Goal: Task Accomplishment & Management: Manage account settings

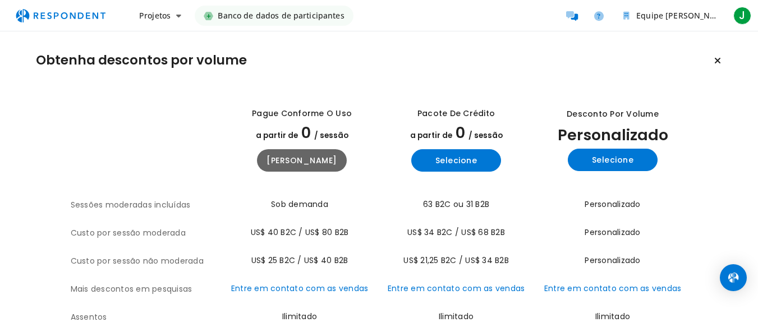
click at [159, 61] on font "Obtenha descontos por volume" at bounding box center [141, 60] width 211 height 18
click at [160, 15] on font "Projetos" at bounding box center [154, 15] width 31 height 11
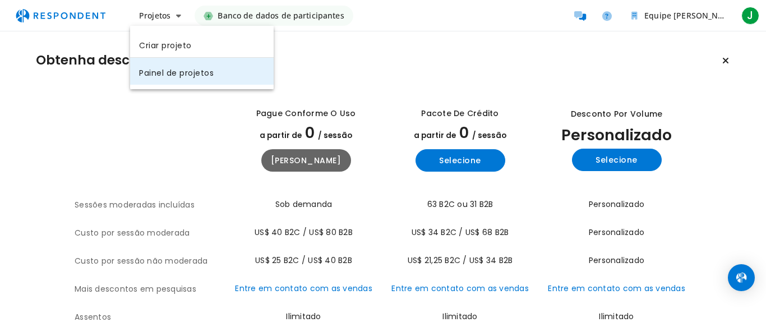
click at [177, 77] on font "Painel de projetos" at bounding box center [176, 72] width 75 height 11
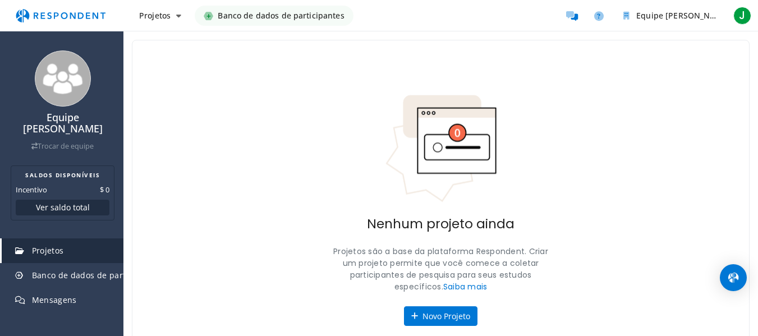
scroll to position [100, 0]
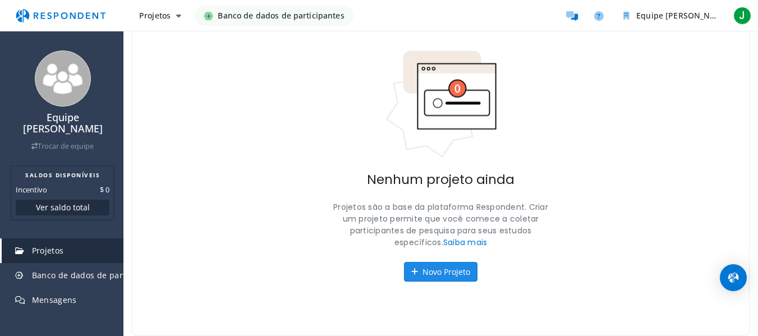
click at [451, 273] on font "Novo Projeto" at bounding box center [446, 271] width 48 height 11
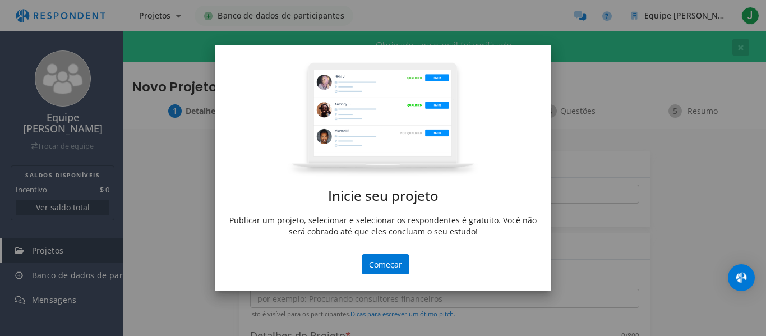
click at [390, 276] on md-dialog-actions "Começar" at bounding box center [383, 272] width 336 height 37
click at [388, 264] on font "Começar" at bounding box center [385, 264] width 33 height 11
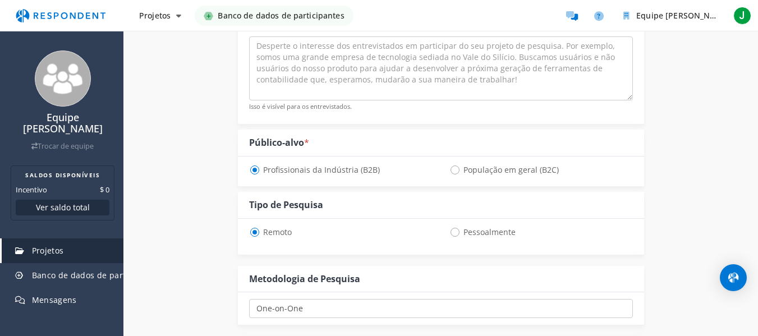
scroll to position [270, 0]
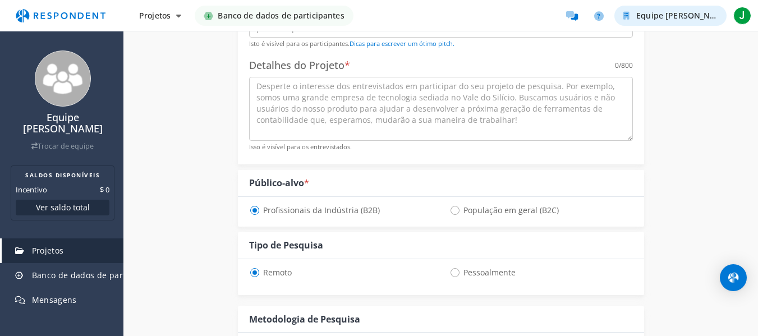
click at [712, 20] on button "Equipe [PERSON_NAME]" at bounding box center [670, 16] width 112 height 20
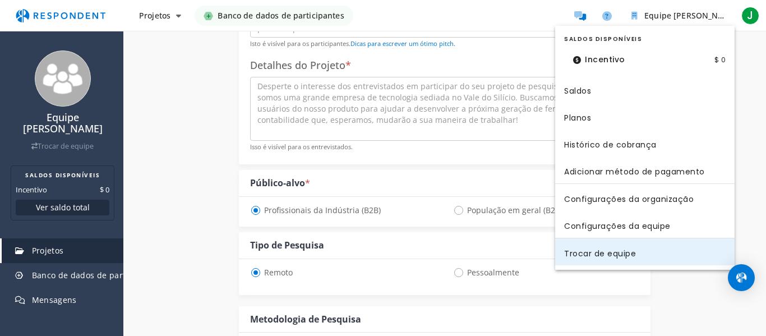
click at [590, 259] on font "Trocar de equipe" at bounding box center [600, 253] width 72 height 12
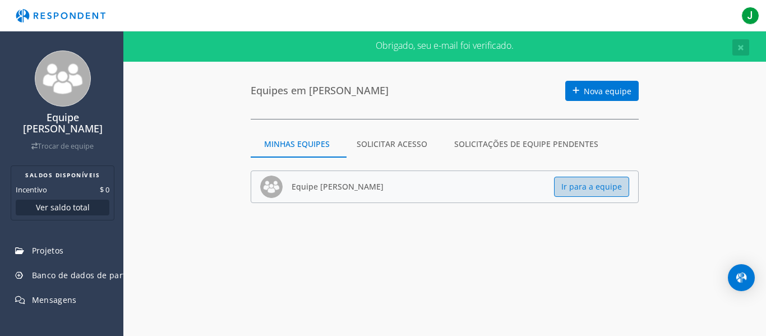
click at [565, 184] on font "Ir para a equipe" at bounding box center [591, 187] width 61 height 11
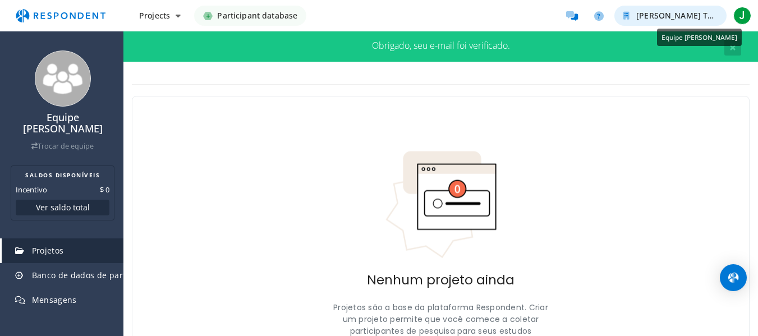
click at [699, 18] on span "[PERSON_NAME] Team" at bounding box center [680, 15] width 88 height 11
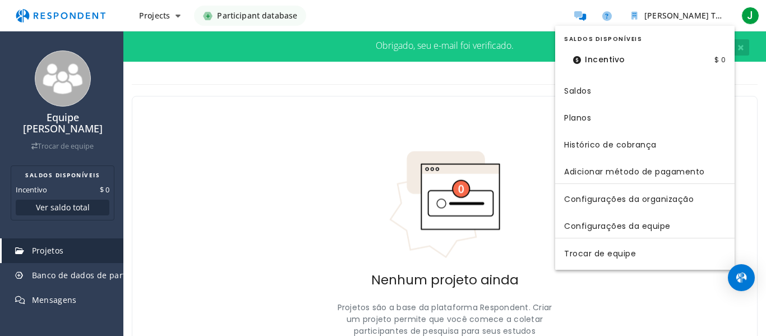
click at [765, 145] on md-backdrop at bounding box center [383, 168] width 766 height 336
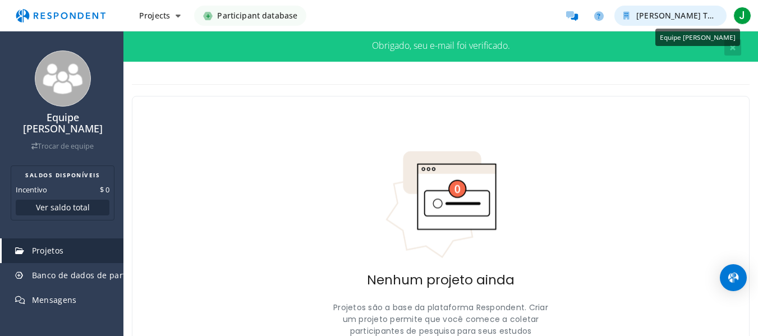
click at [708, 14] on span "[PERSON_NAME] Team" at bounding box center [680, 15] width 88 height 11
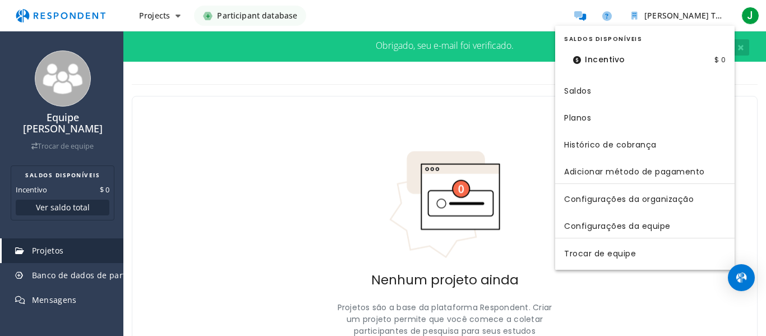
click at [765, 19] on md-backdrop at bounding box center [383, 168] width 766 height 336
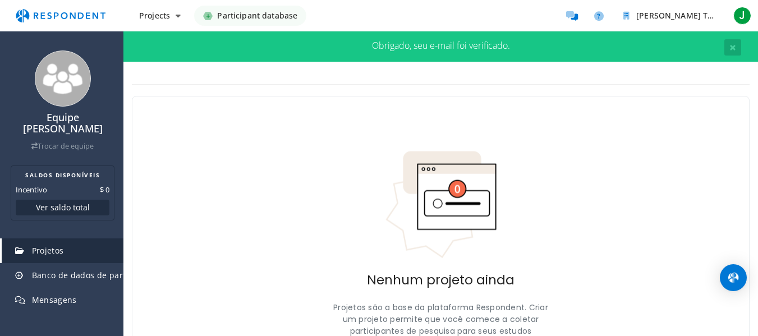
click at [754, 15] on div "Projects Create project Projects dashboard Participant database [PERSON_NAME] T…" at bounding box center [379, 15] width 758 height 31
click at [743, 17] on font "J" at bounding box center [741, 15] width 6 height 15
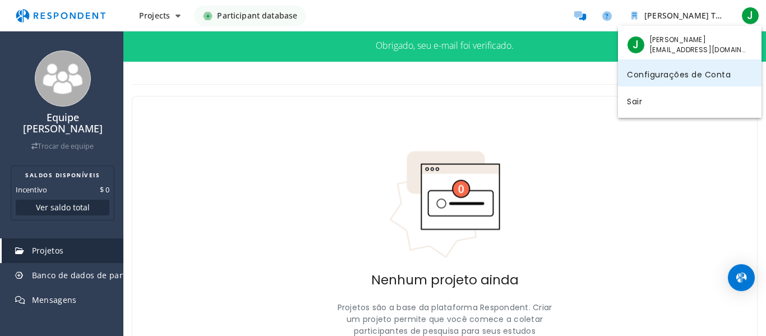
click at [708, 78] on font "Configurações de Conta" at bounding box center [679, 73] width 104 height 11
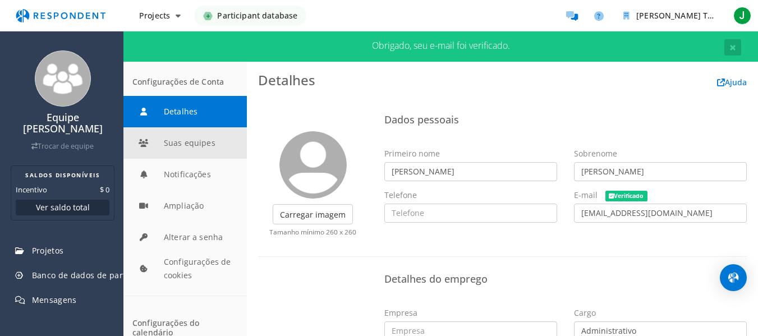
click at [198, 146] on button "Suas equipes" at bounding box center [184, 142] width 123 height 31
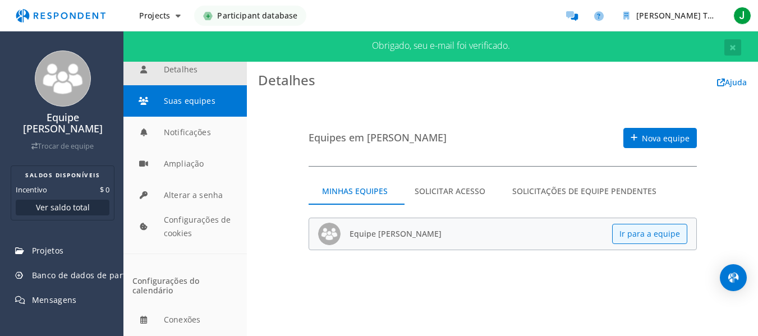
click at [180, 80] on button "Detalhes" at bounding box center [184, 69] width 123 height 31
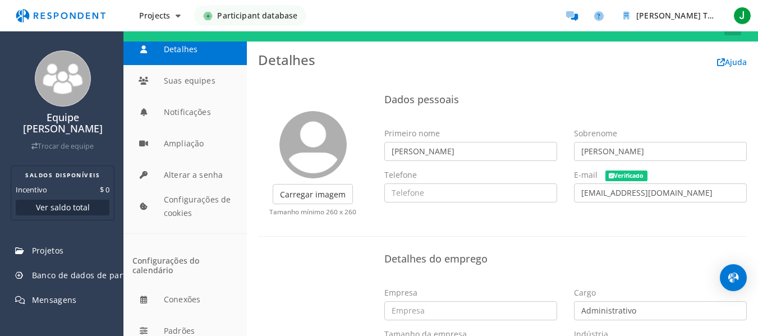
scroll to position [31, 0]
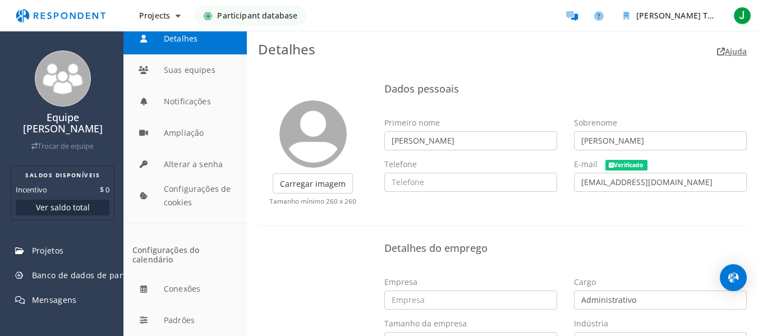
click at [724, 52] on font "Ajuda" at bounding box center [735, 51] width 22 height 11
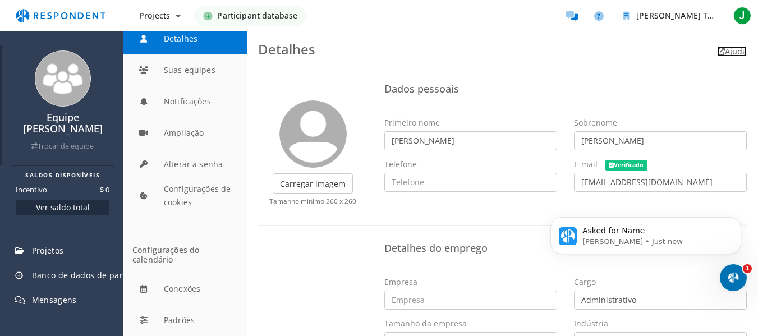
scroll to position [0, 0]
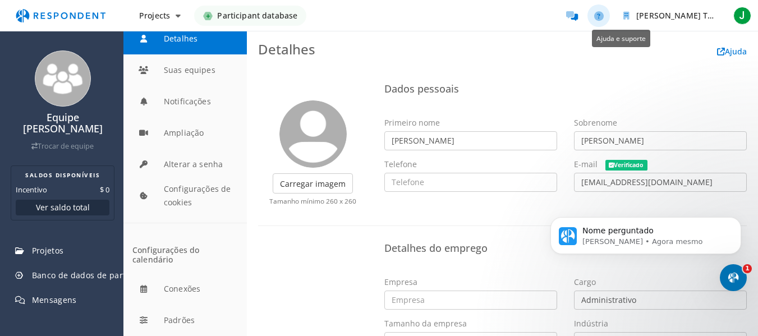
click at [603, 17] on icon "Help and support" at bounding box center [599, 16] width 10 height 10
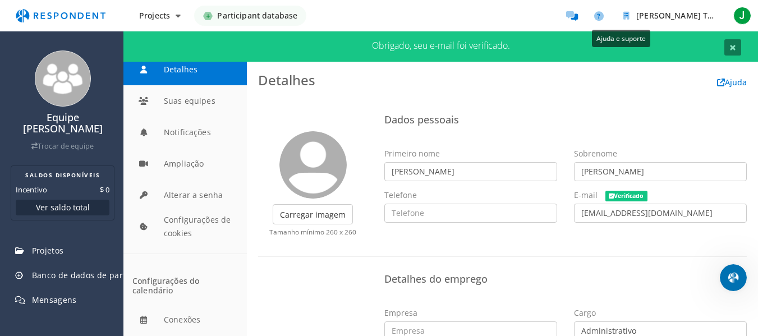
click at [737, 48] on button "×" at bounding box center [732, 47] width 17 height 16
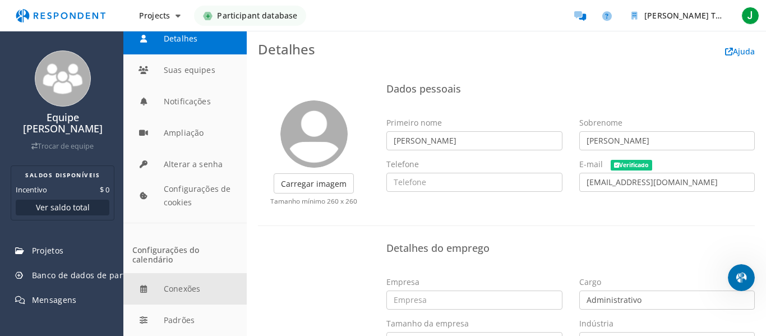
click at [171, 280] on button "Conexões" at bounding box center [184, 288] width 123 height 31
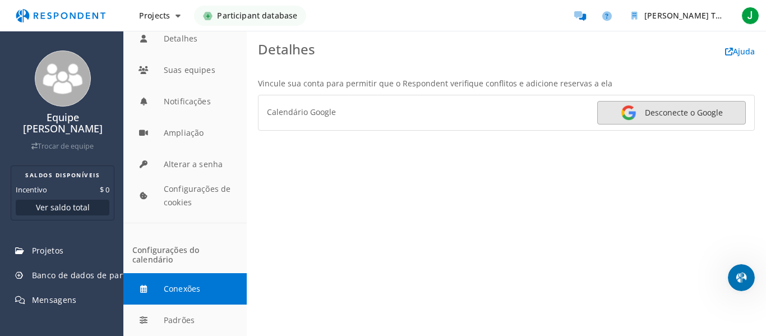
click at [674, 119] on link "Desconecte o Google" at bounding box center [671, 113] width 149 height 24
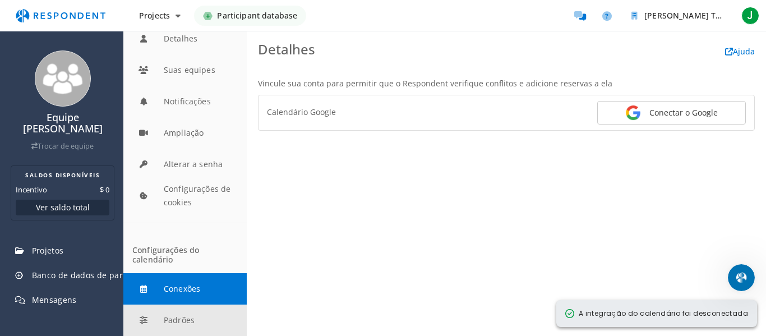
click at [188, 316] on button "Padrões" at bounding box center [184, 319] width 123 height 31
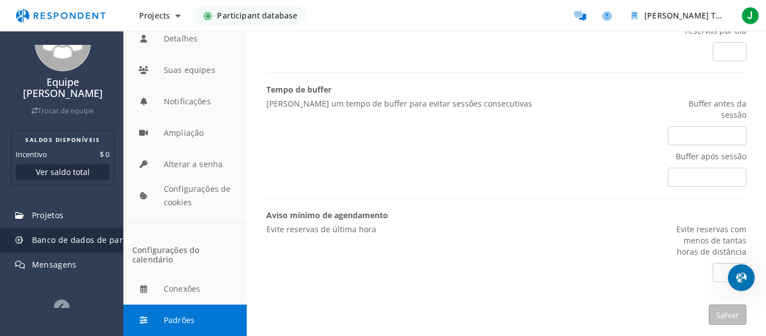
scroll to position [54, 0]
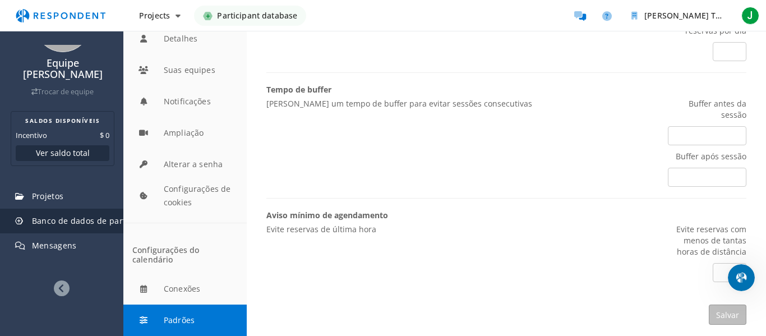
click at [70, 215] on font "Banco de dados de participantes" at bounding box center [97, 220] width 130 height 11
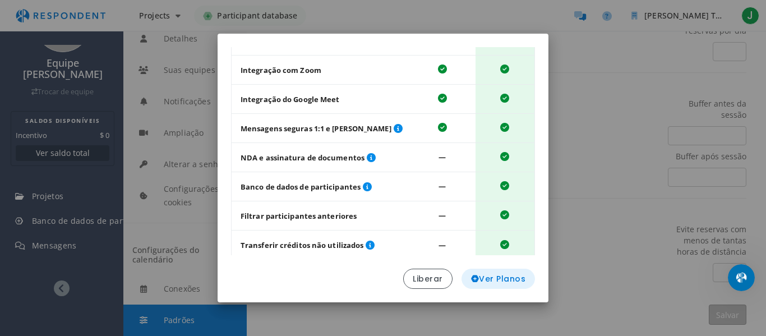
scroll to position [168, 0]
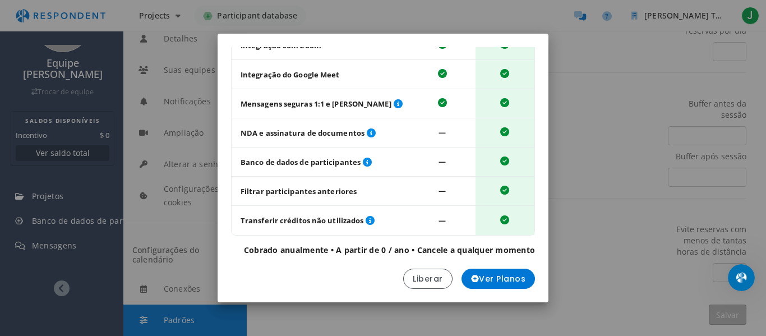
click at [593, 155] on div "Atualize para uma assinatura e acesse recursos avançados Tabela mostrando uma c…" at bounding box center [383, 168] width 766 height 336
click at [419, 271] on button "Liberar" at bounding box center [427, 279] width 49 height 20
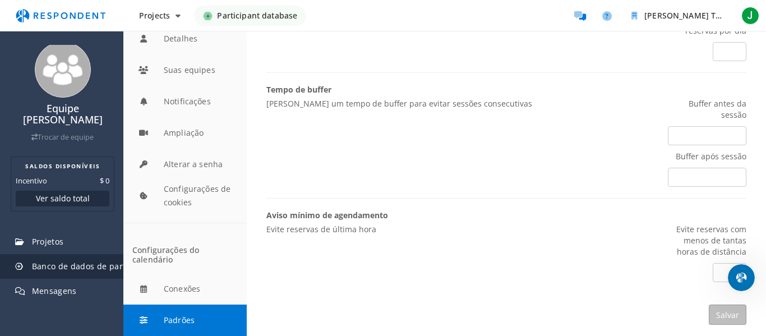
scroll to position [0, 0]
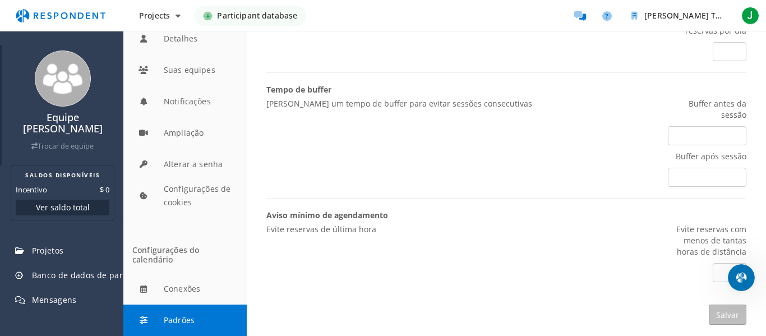
click at [66, 86] on img at bounding box center [63, 78] width 56 height 56
click at [64, 141] on font "Trocar de equipe" at bounding box center [66, 146] width 56 height 10
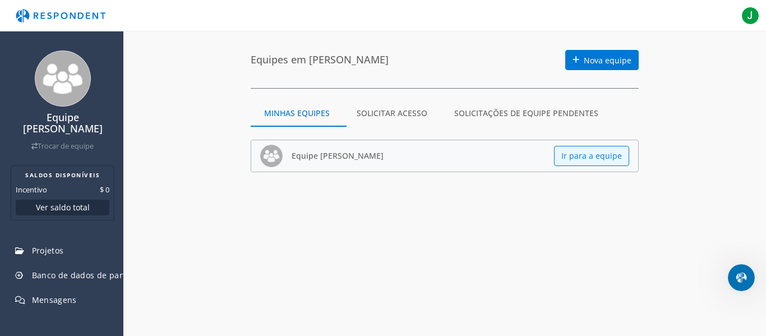
click at [382, 120] on md-tab-item "Solicitar acesso" at bounding box center [392, 113] width 98 height 27
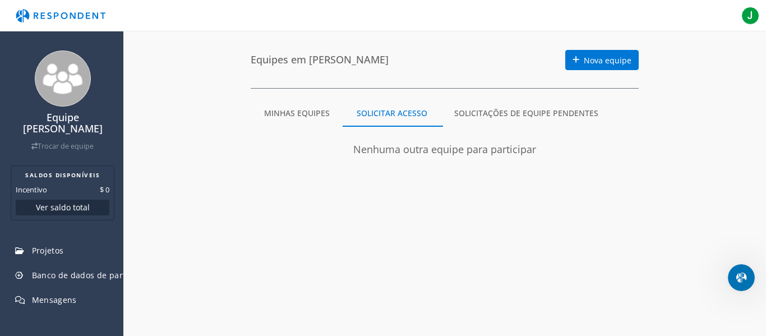
click at [564, 109] on font "Solicitações de equipe pendentes" at bounding box center [526, 113] width 144 height 11
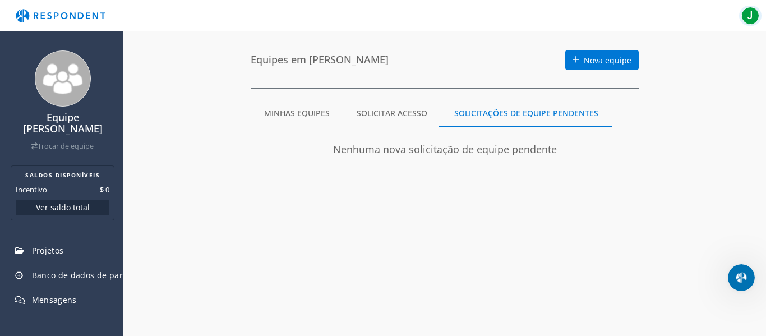
click at [755, 11] on span "J" at bounding box center [750, 16] width 18 height 18
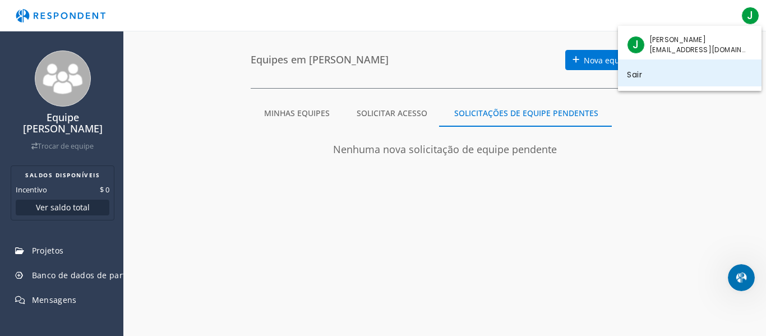
click at [632, 68] on font "Sair" at bounding box center [634, 73] width 15 height 11
